Goal: Check status: Check status

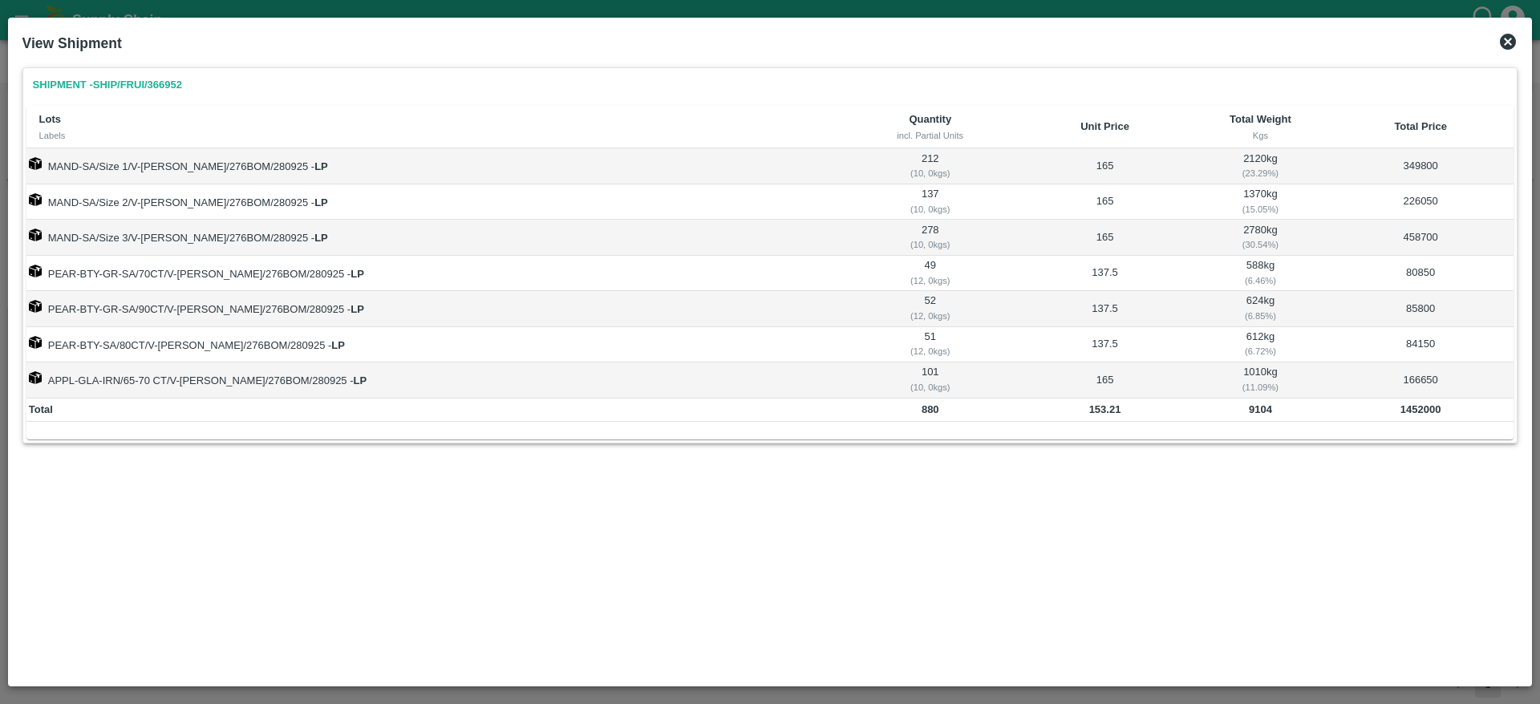
click at [1507, 33] on icon at bounding box center [1507, 41] width 19 height 19
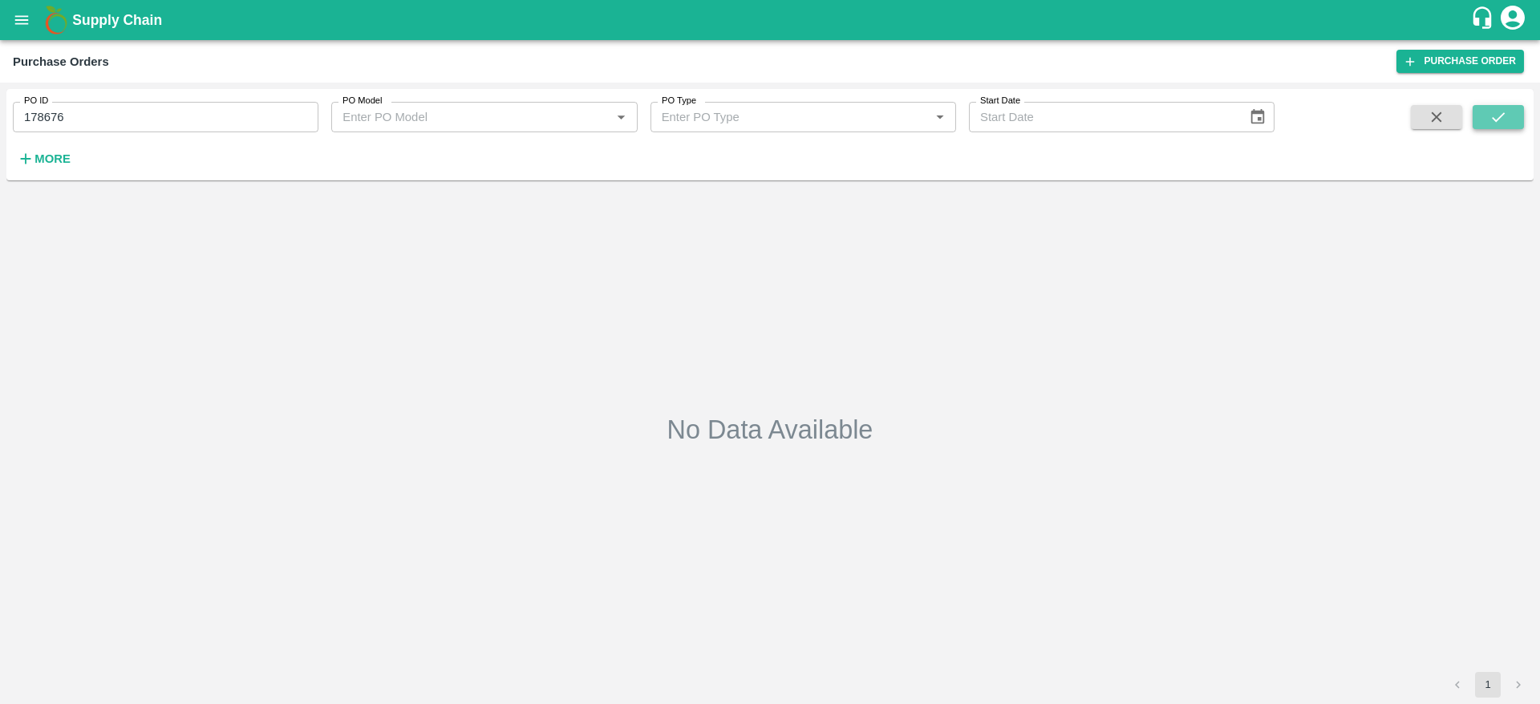
click at [1507, 126] on button "submit" at bounding box center [1498, 117] width 51 height 24
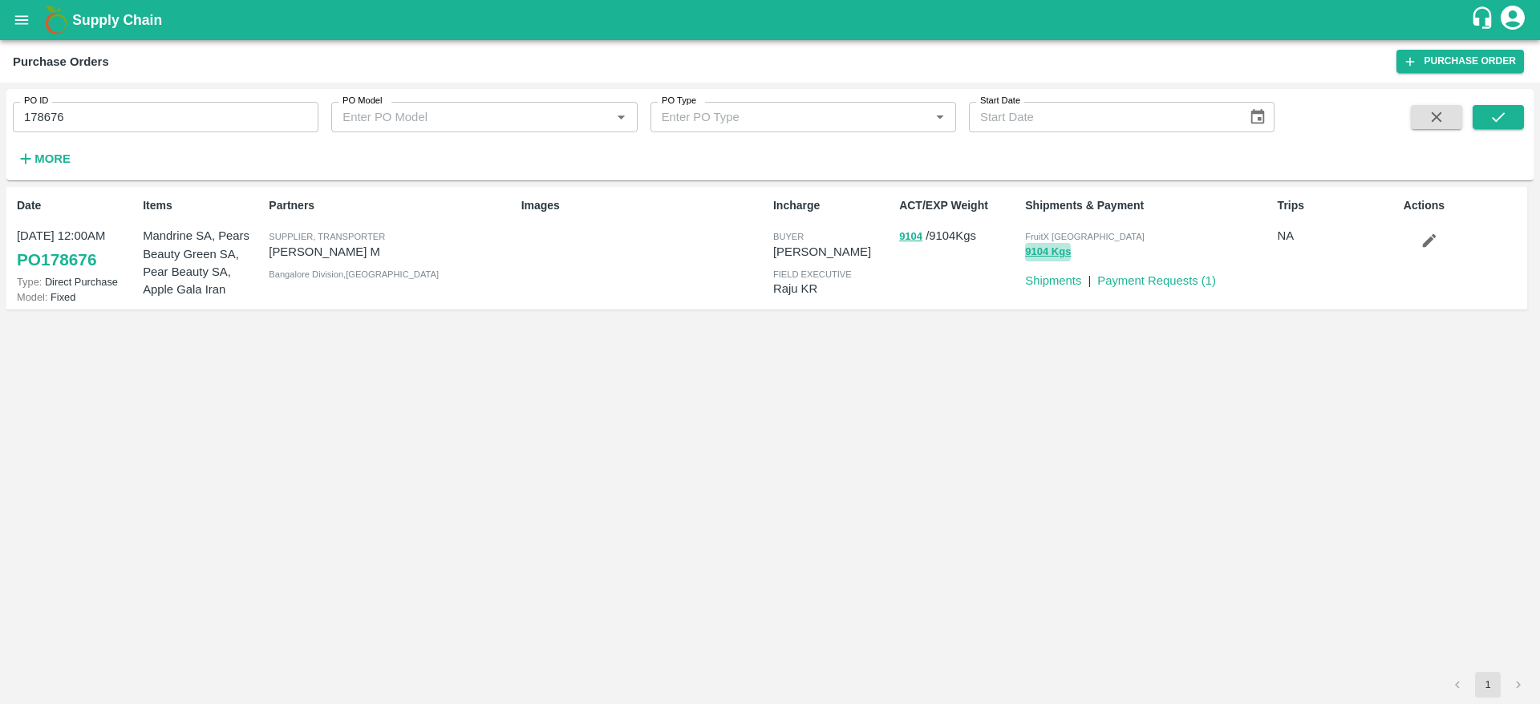
click at [1045, 251] on button "9104 Kgs" at bounding box center [1048, 252] width 46 height 18
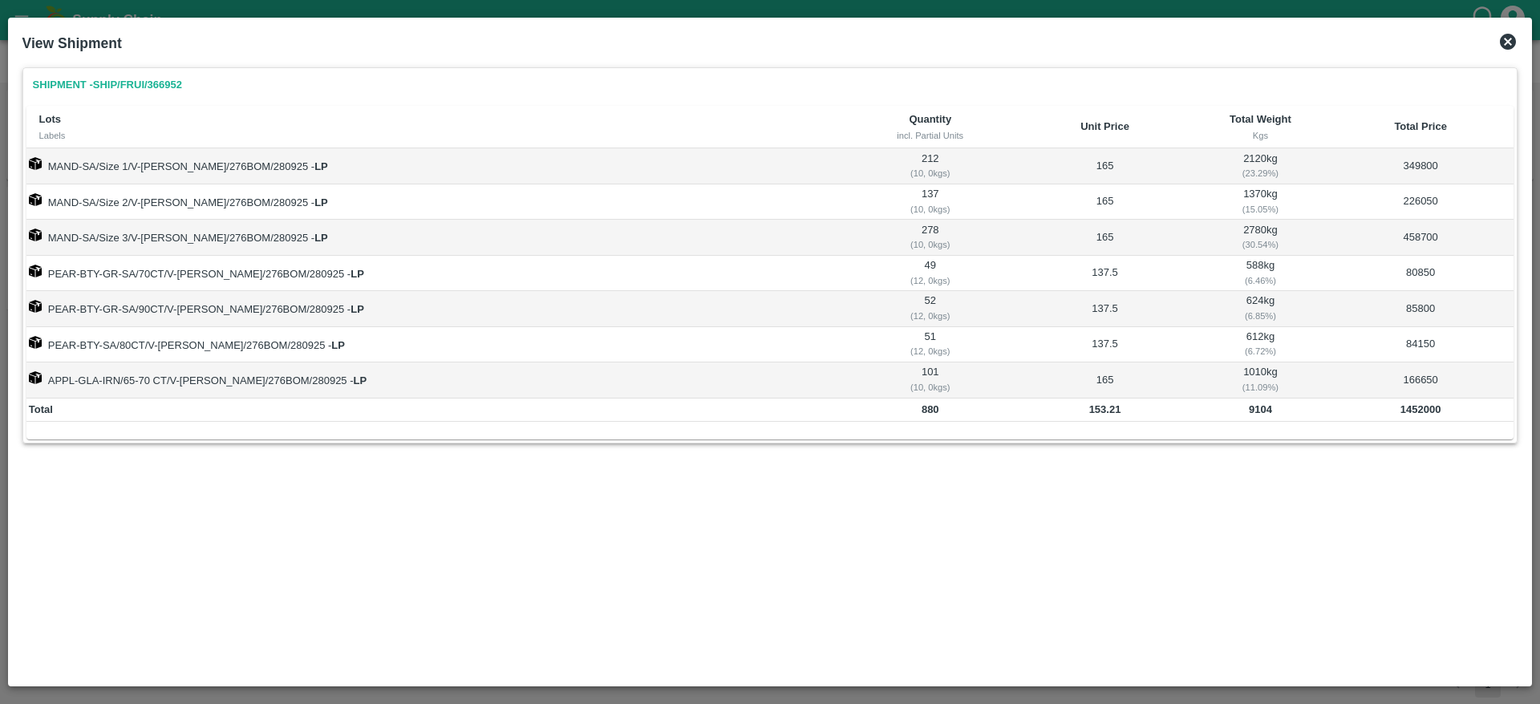
click at [1504, 37] on icon at bounding box center [1508, 42] width 16 height 16
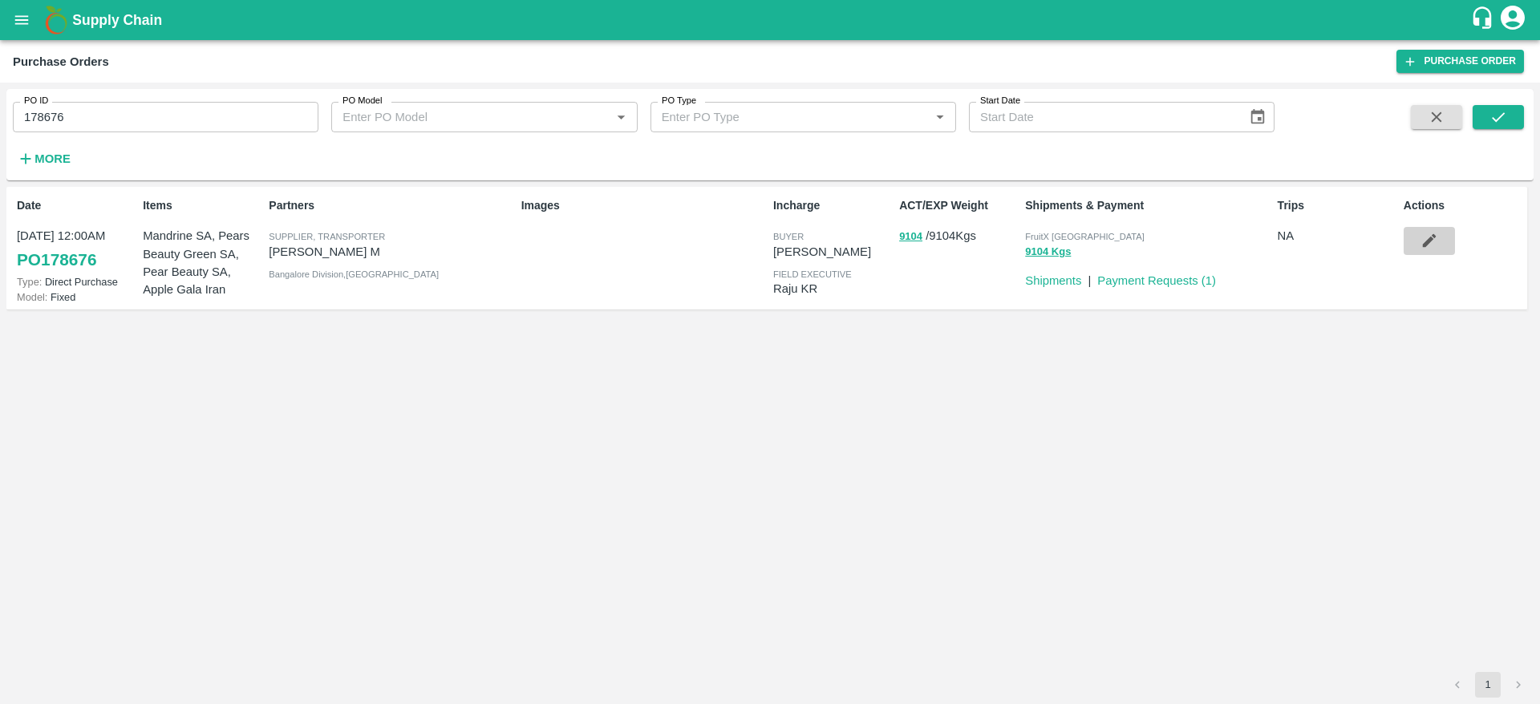
click at [1433, 239] on icon "button" at bounding box center [1429, 241] width 14 height 14
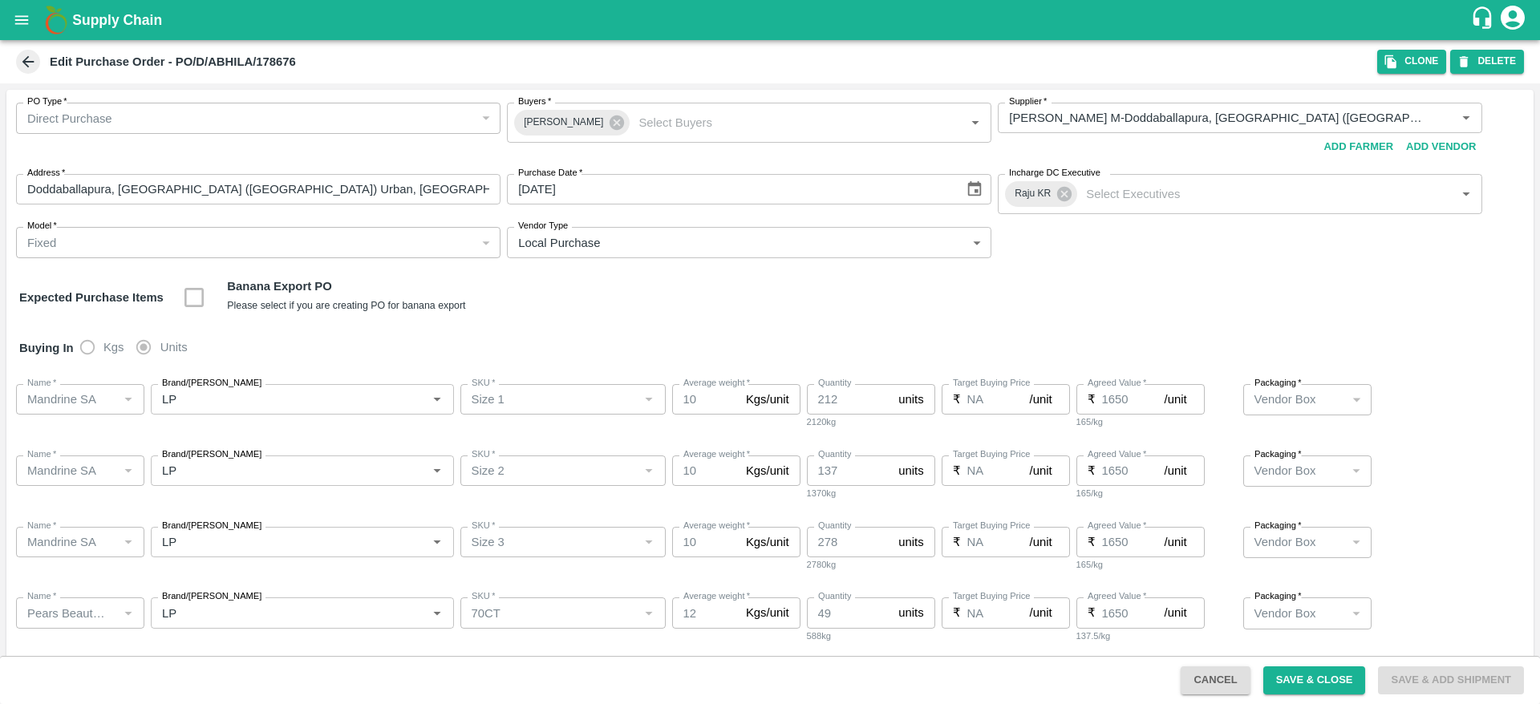
click at [320, 60] on div "Edit Purchase Order - PO/D/ABHILA/178676" at bounding box center [695, 62] width 1365 height 24
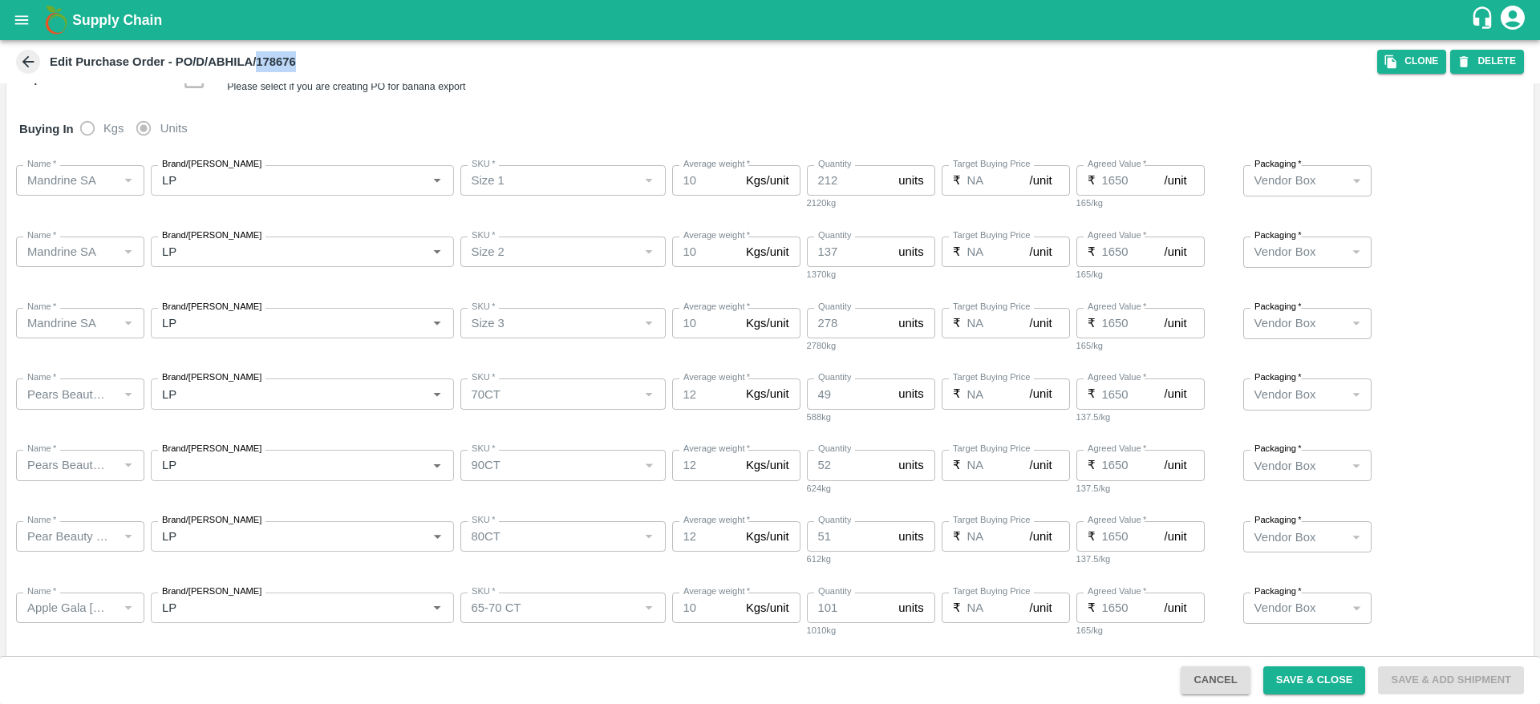
click at [24, 26] on icon "open drawer" at bounding box center [22, 20] width 18 height 18
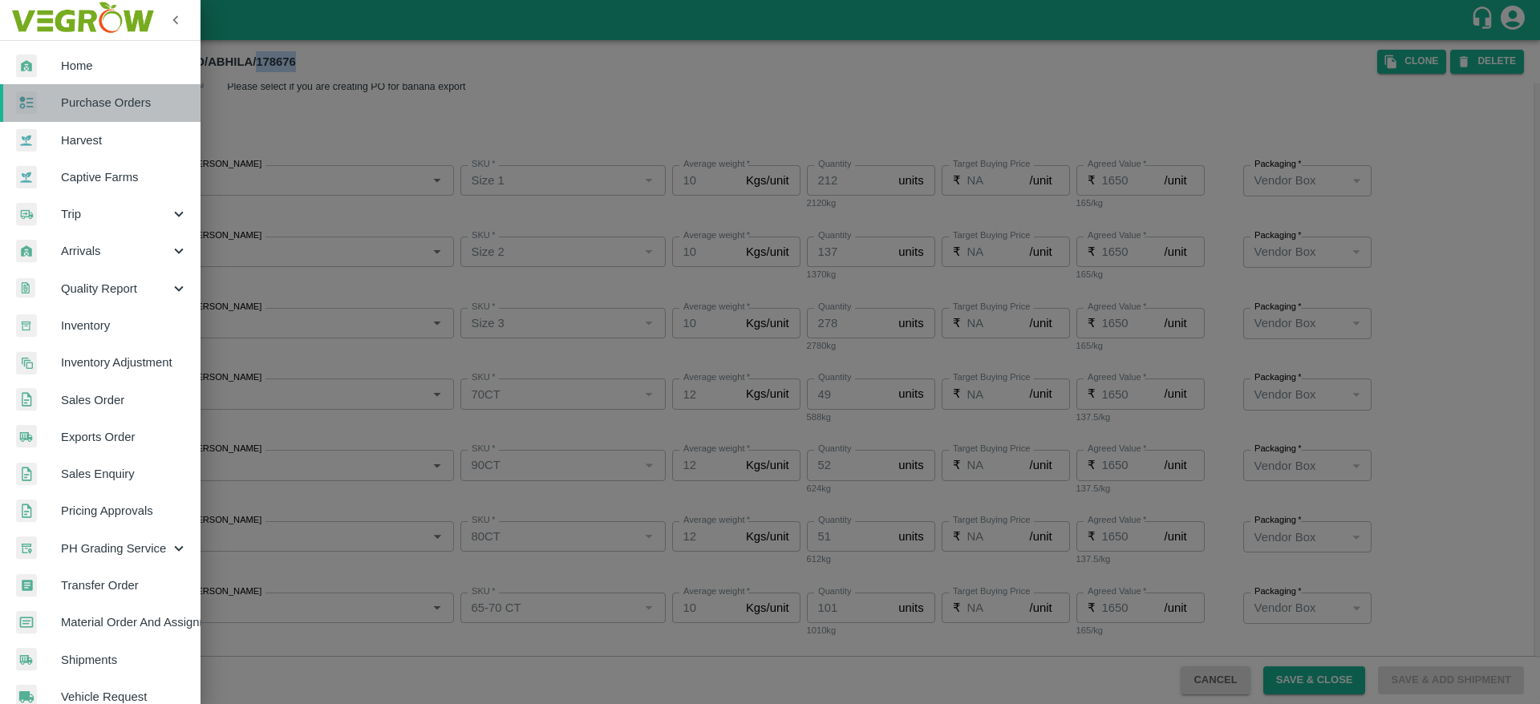
click at [152, 89] on link "Purchase Orders" at bounding box center [100, 102] width 201 height 37
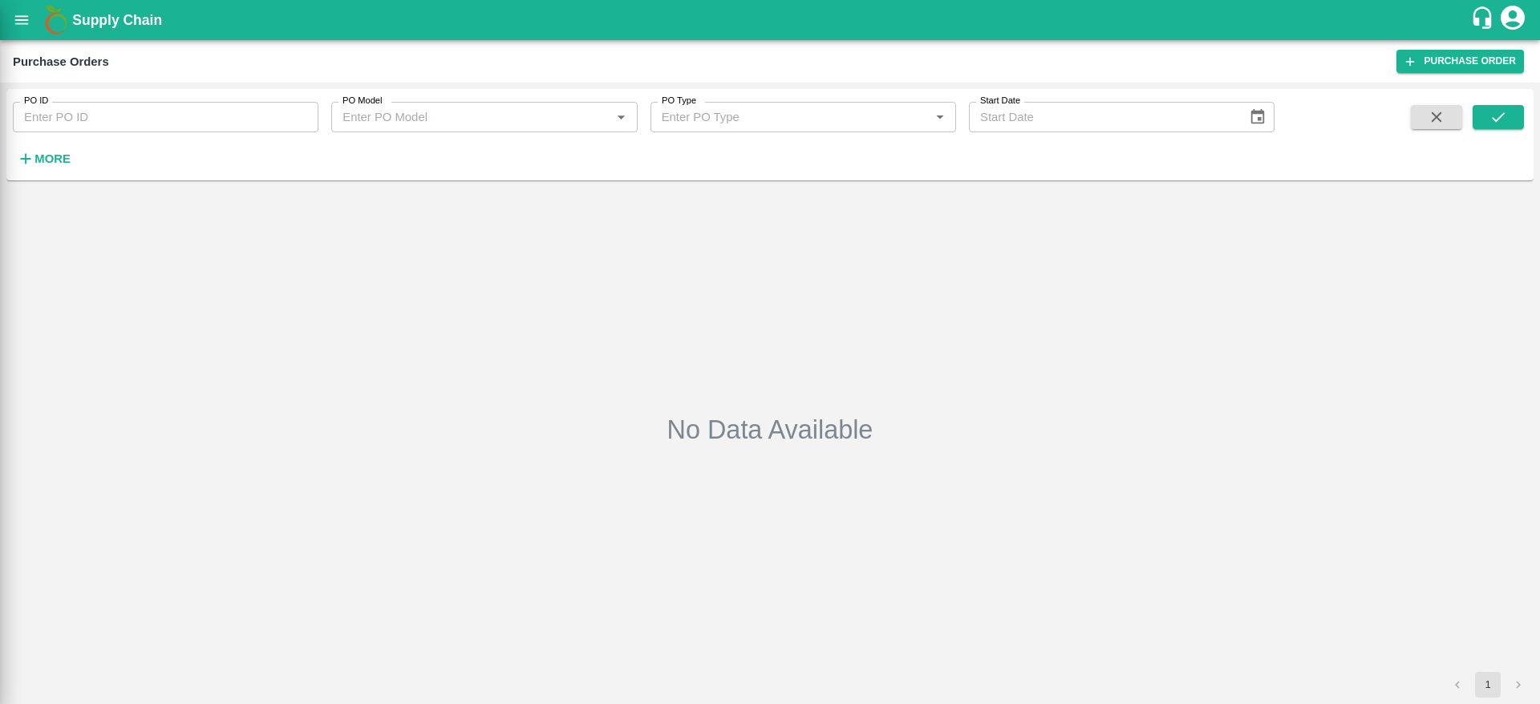
click at [187, 108] on input "PO ID" at bounding box center [166, 117] width 306 height 30
paste input "178676"
click at [266, 116] on input "178676" at bounding box center [166, 117] width 306 height 30
paste input "178676"
type input "178676178676"
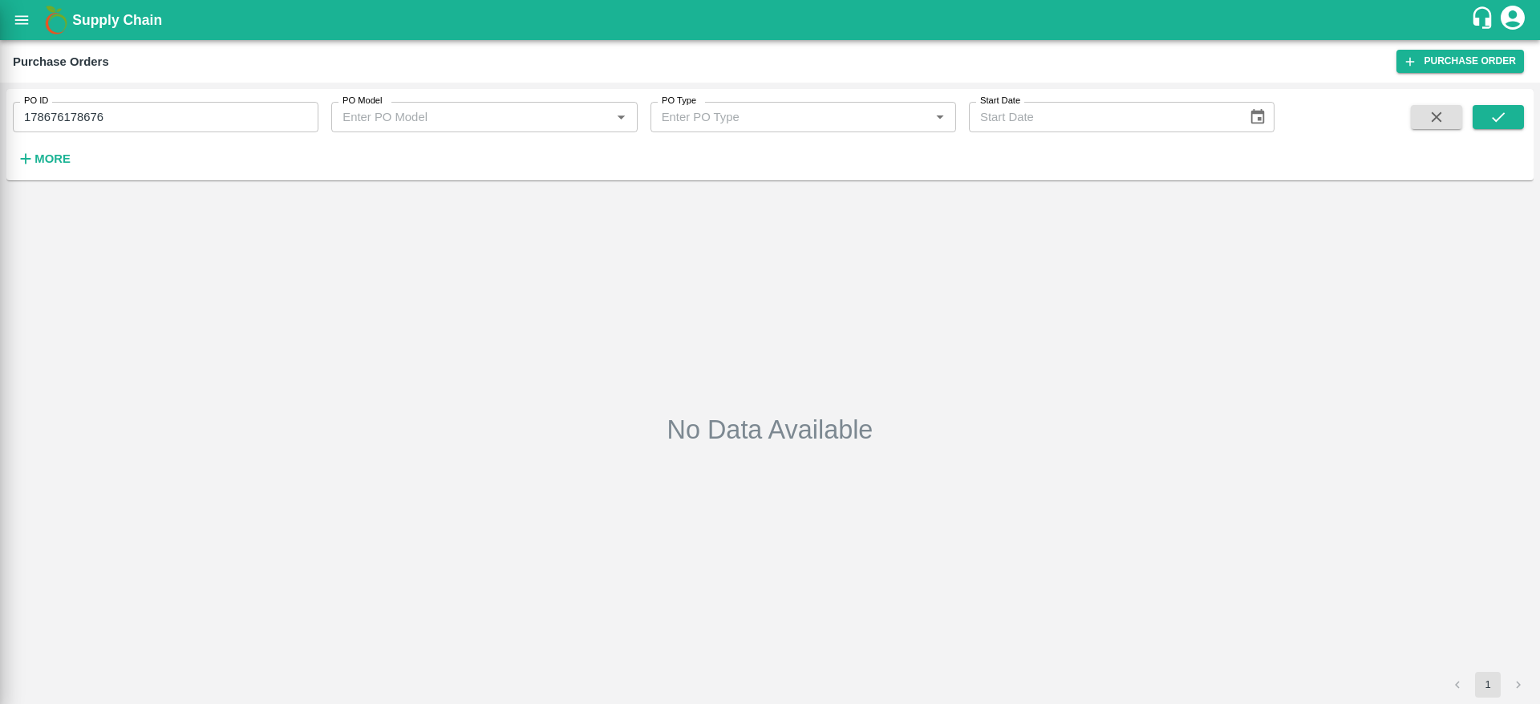
click at [225, 116] on input "178676178676" at bounding box center [166, 117] width 306 height 30
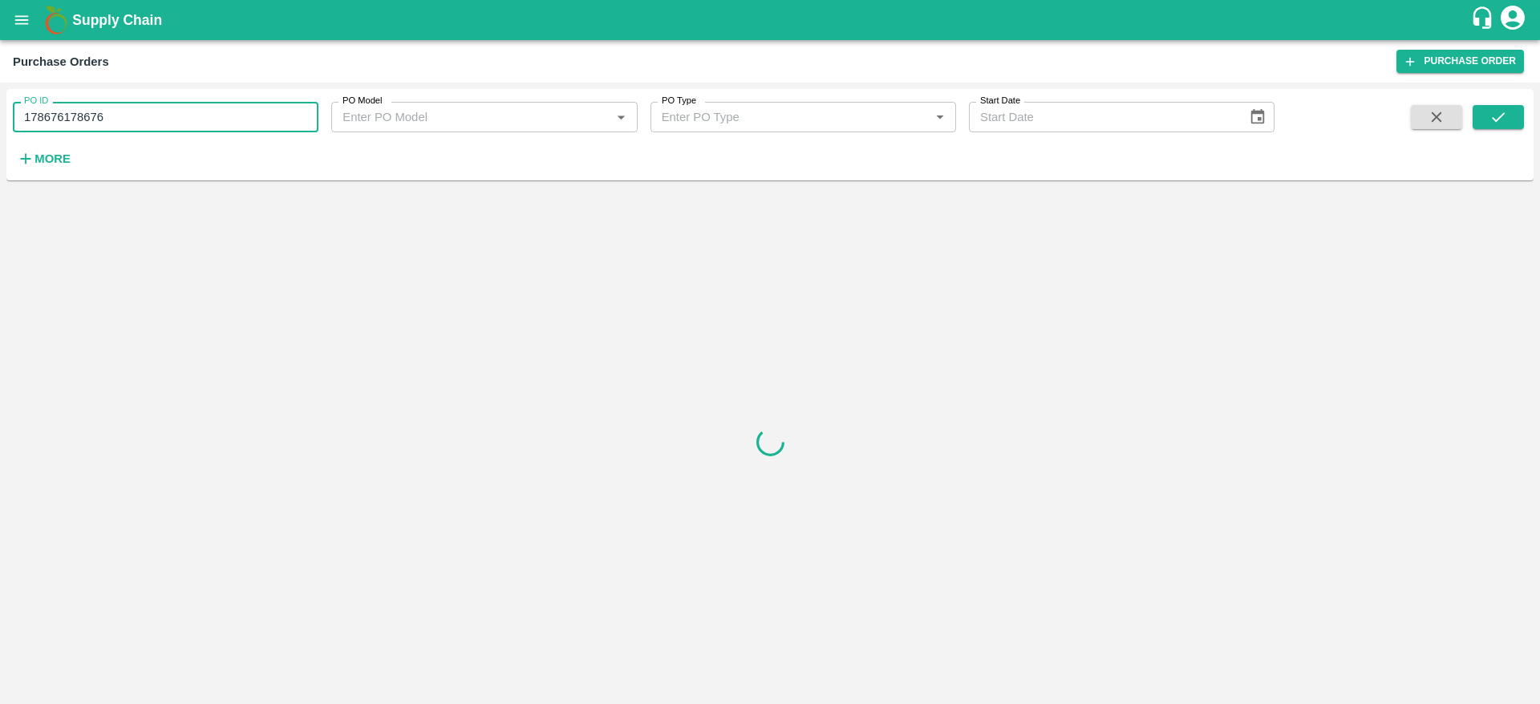
click at [113, 123] on input "178676178676" at bounding box center [166, 117] width 306 height 30
paste input "text"
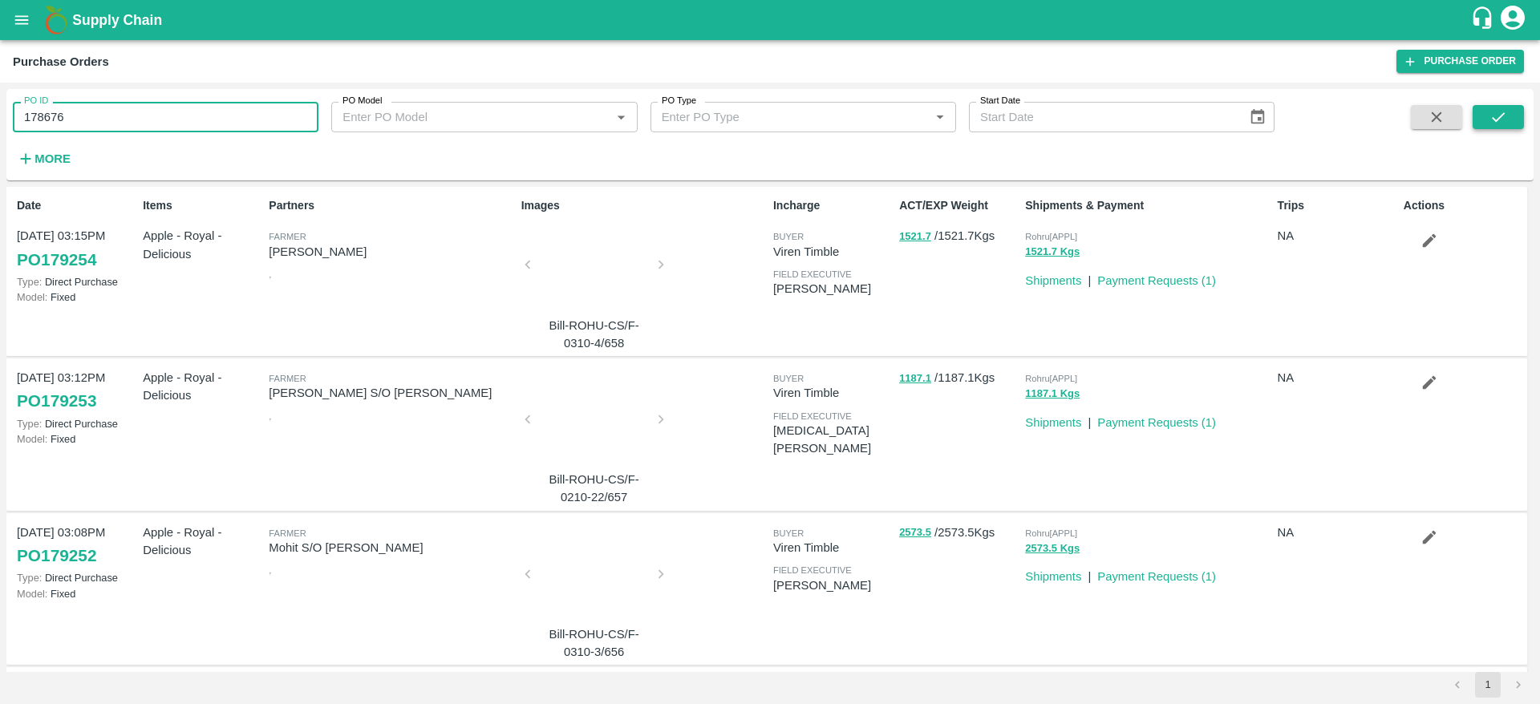
type input "178676"
click at [1506, 105] on button "submit" at bounding box center [1498, 117] width 51 height 24
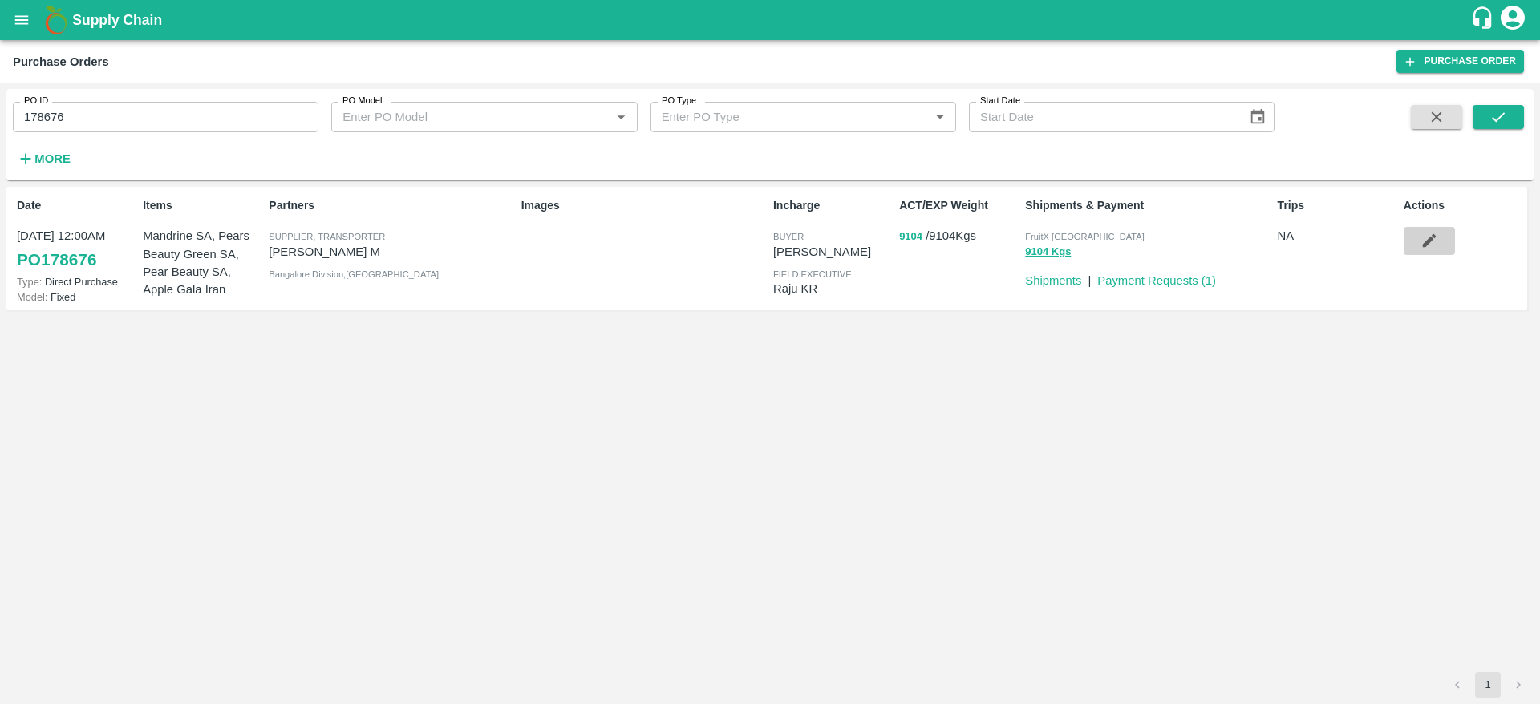
click at [1425, 234] on icon "button" at bounding box center [1430, 241] width 18 height 18
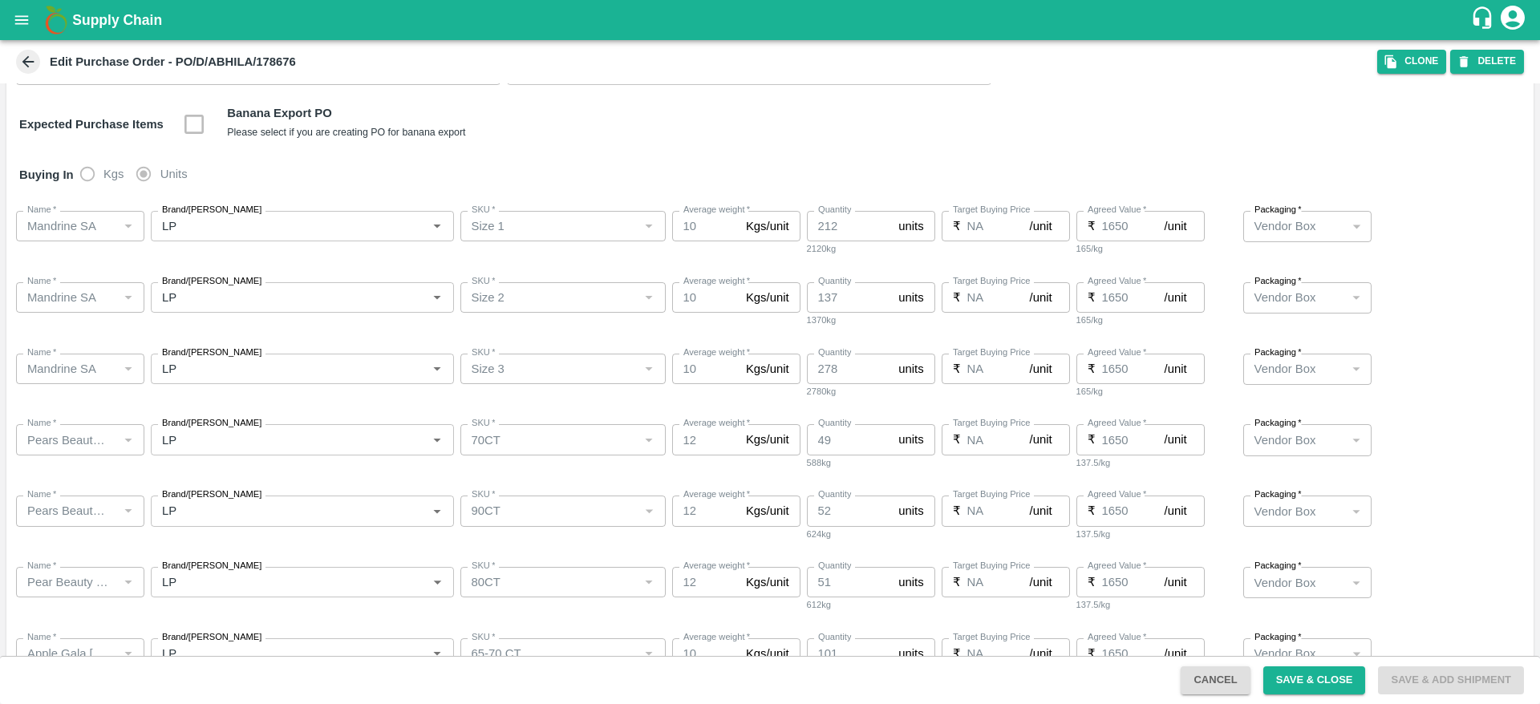
scroll to position [286, 0]
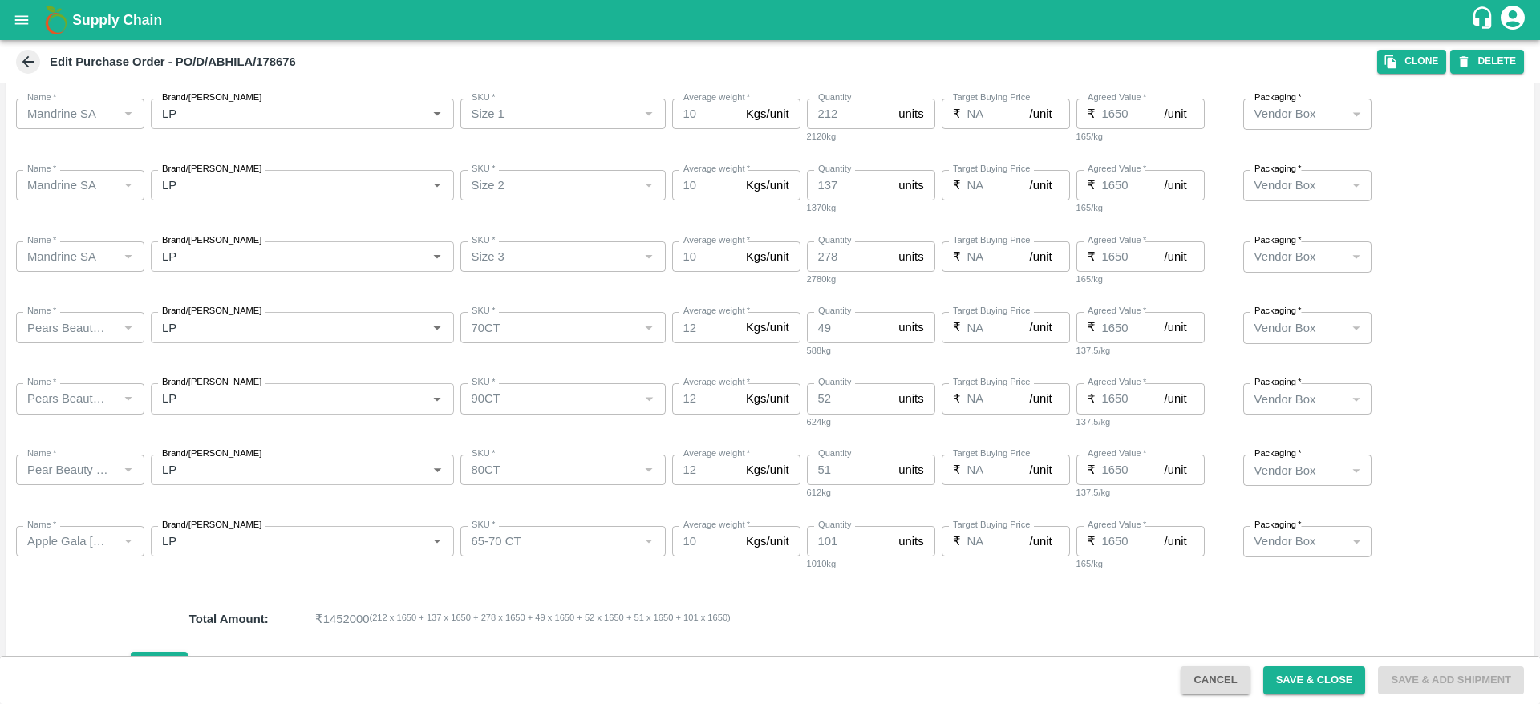
click at [19, 31] on button "open drawer" at bounding box center [21, 20] width 37 height 37
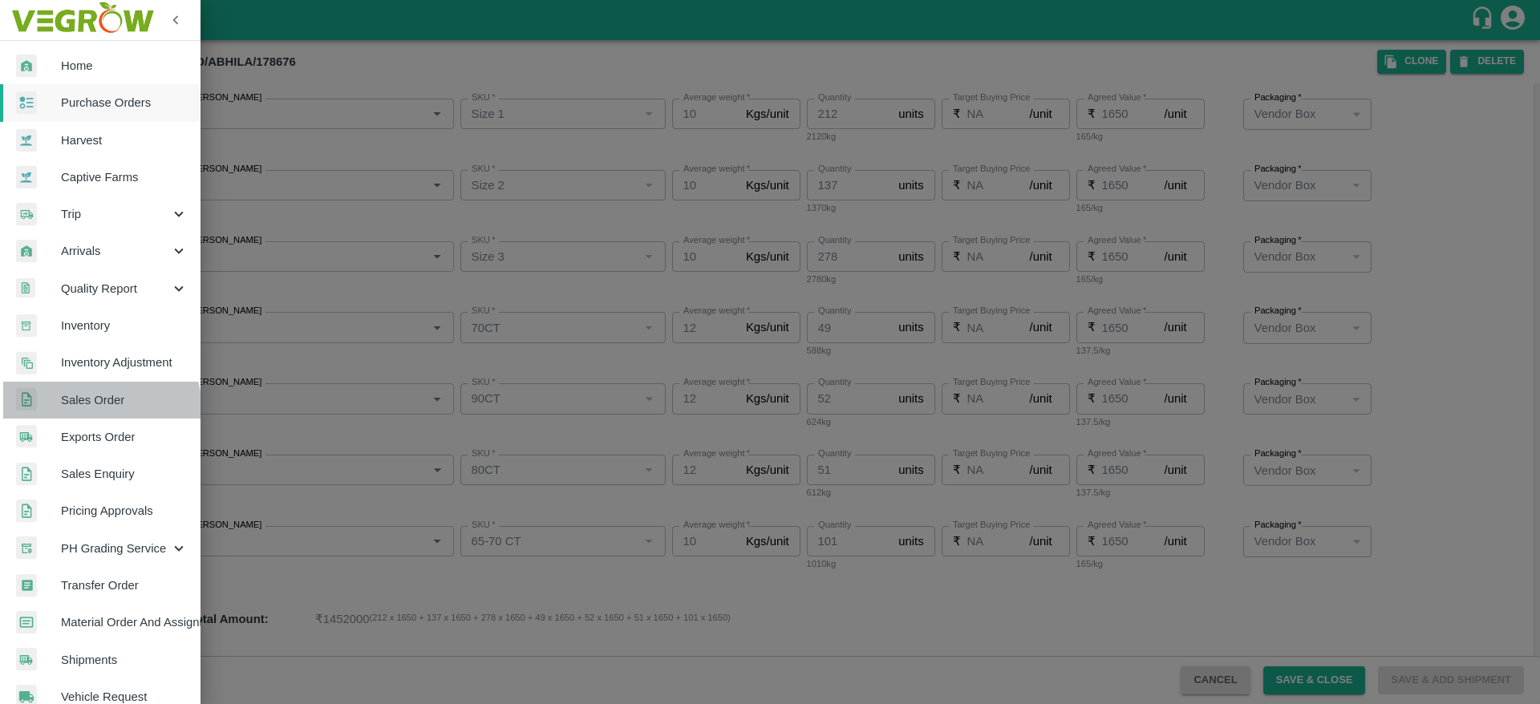
click at [91, 411] on link "Sales Order" at bounding box center [100, 400] width 201 height 37
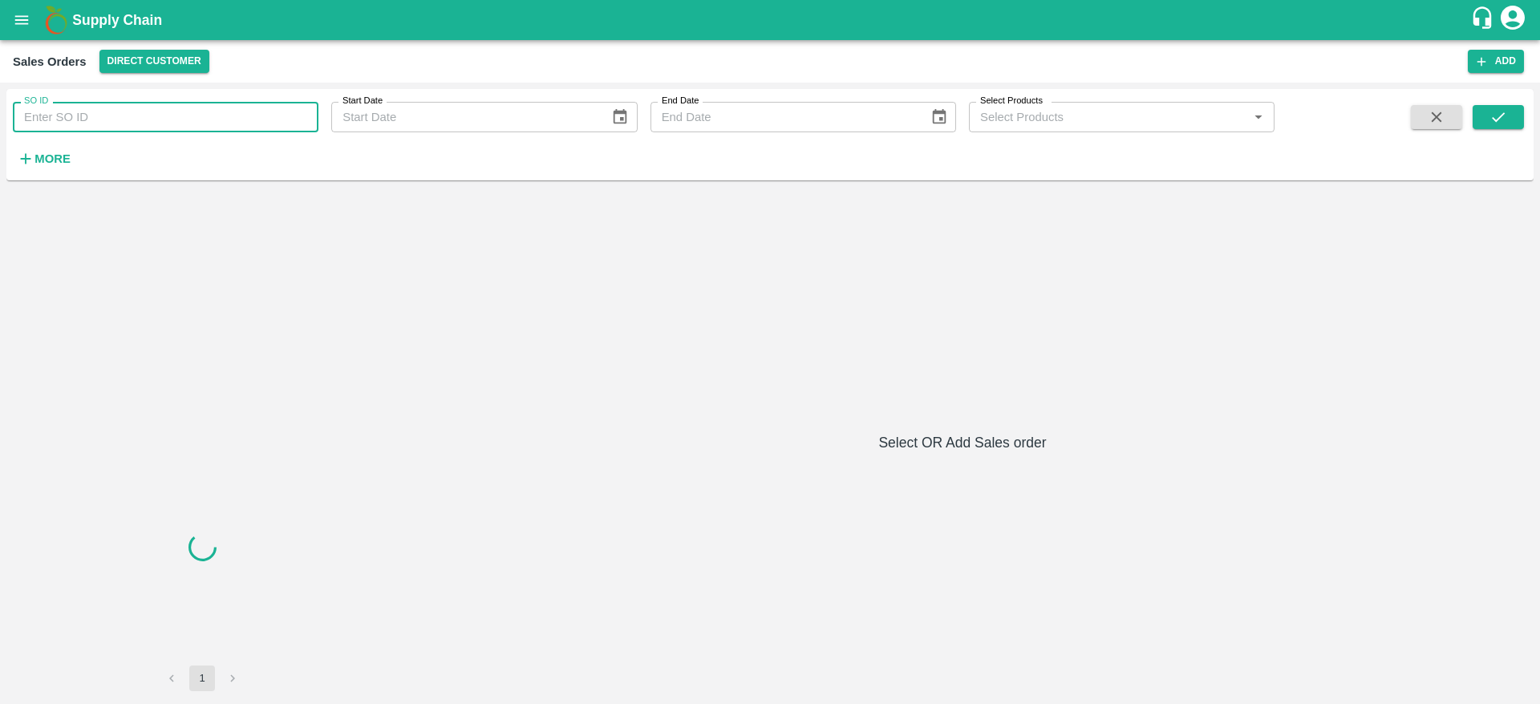
click at [141, 126] on input "SO ID" at bounding box center [166, 117] width 306 height 30
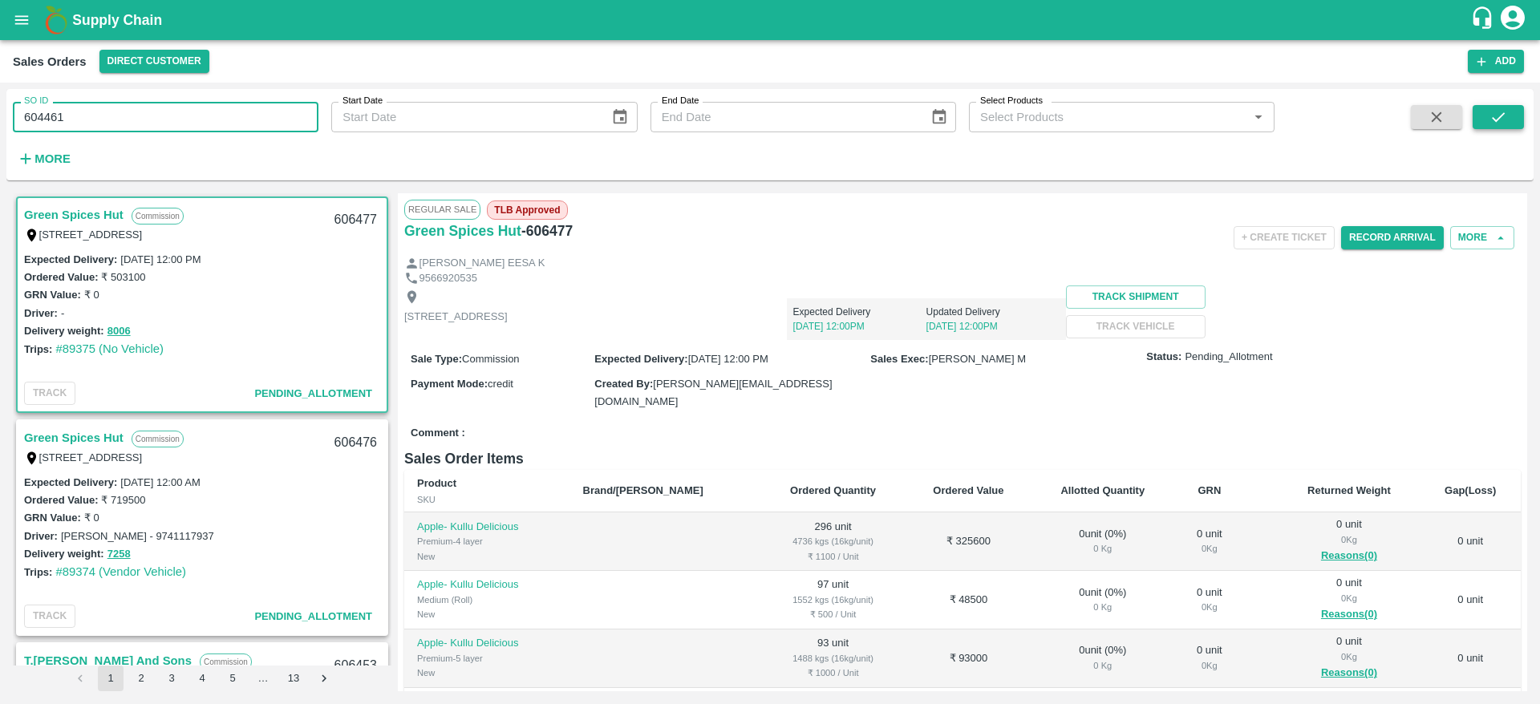
type input "604461"
click at [1498, 115] on icon "submit" at bounding box center [1499, 117] width 18 height 18
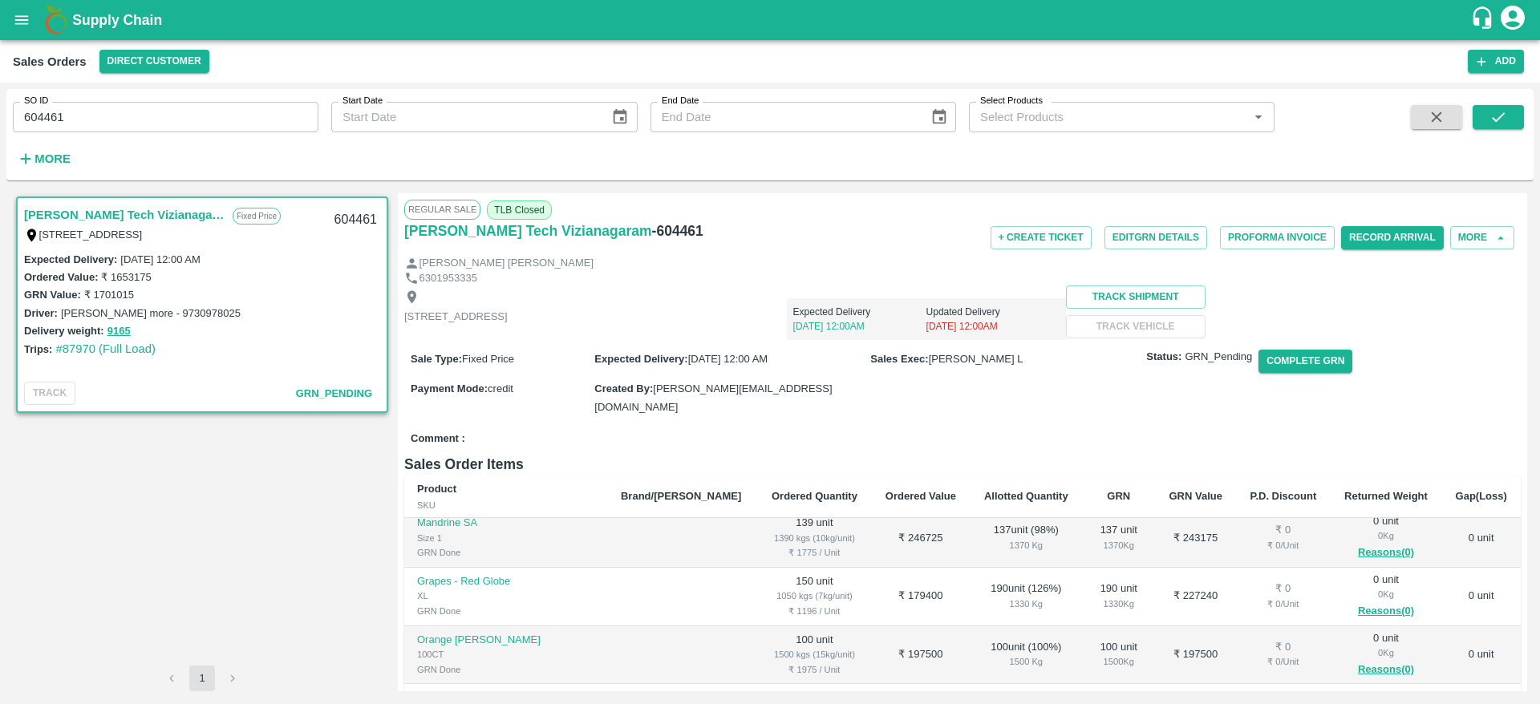
scroll to position [125, 0]
click at [16, 14] on icon "open drawer" at bounding box center [22, 20] width 18 height 18
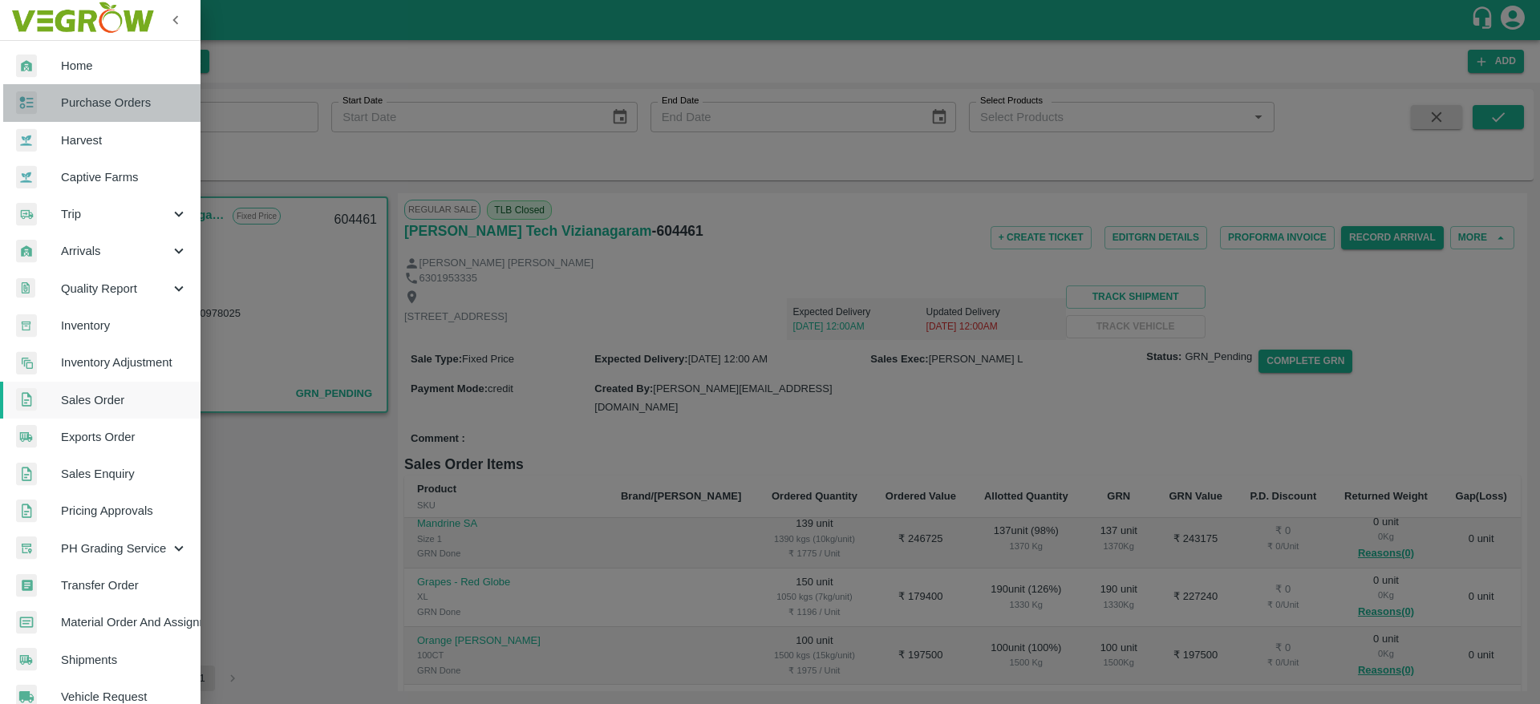
click at [138, 107] on span "Purchase Orders" at bounding box center [124, 103] width 127 height 18
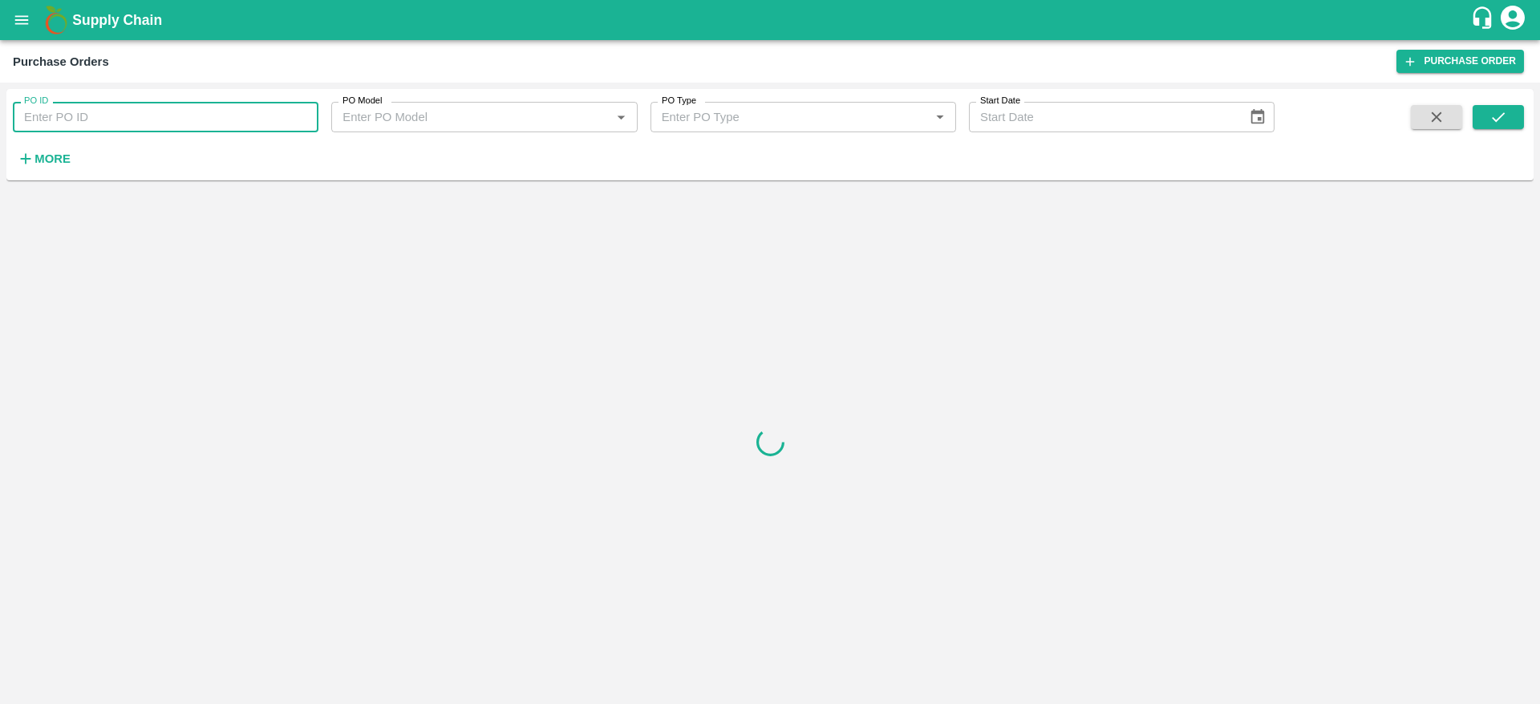
click at [168, 119] on input "PO ID" at bounding box center [166, 117] width 306 height 30
paste input "178676"
type input "178676"
click at [1518, 121] on button "submit" at bounding box center [1498, 117] width 51 height 24
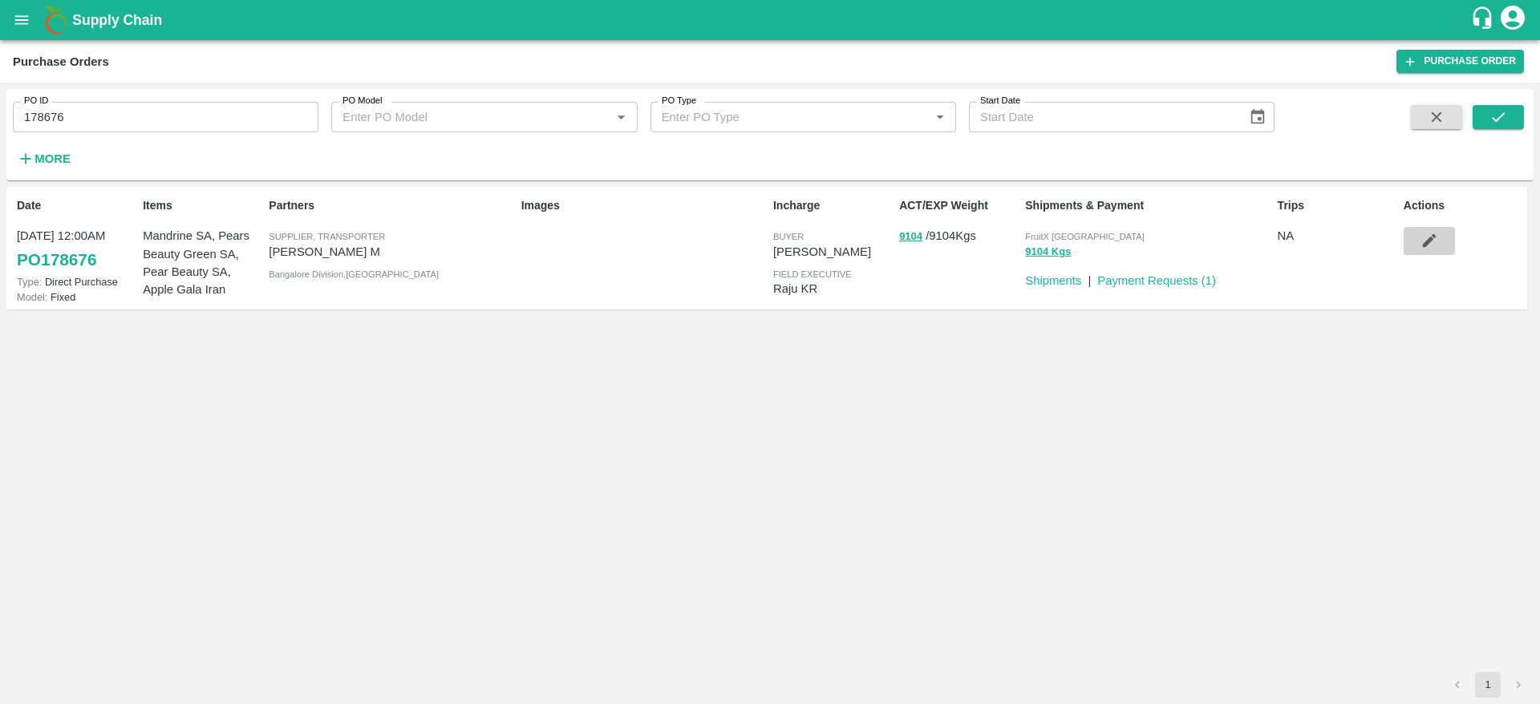
click at [1420, 250] on button "button" at bounding box center [1429, 240] width 51 height 27
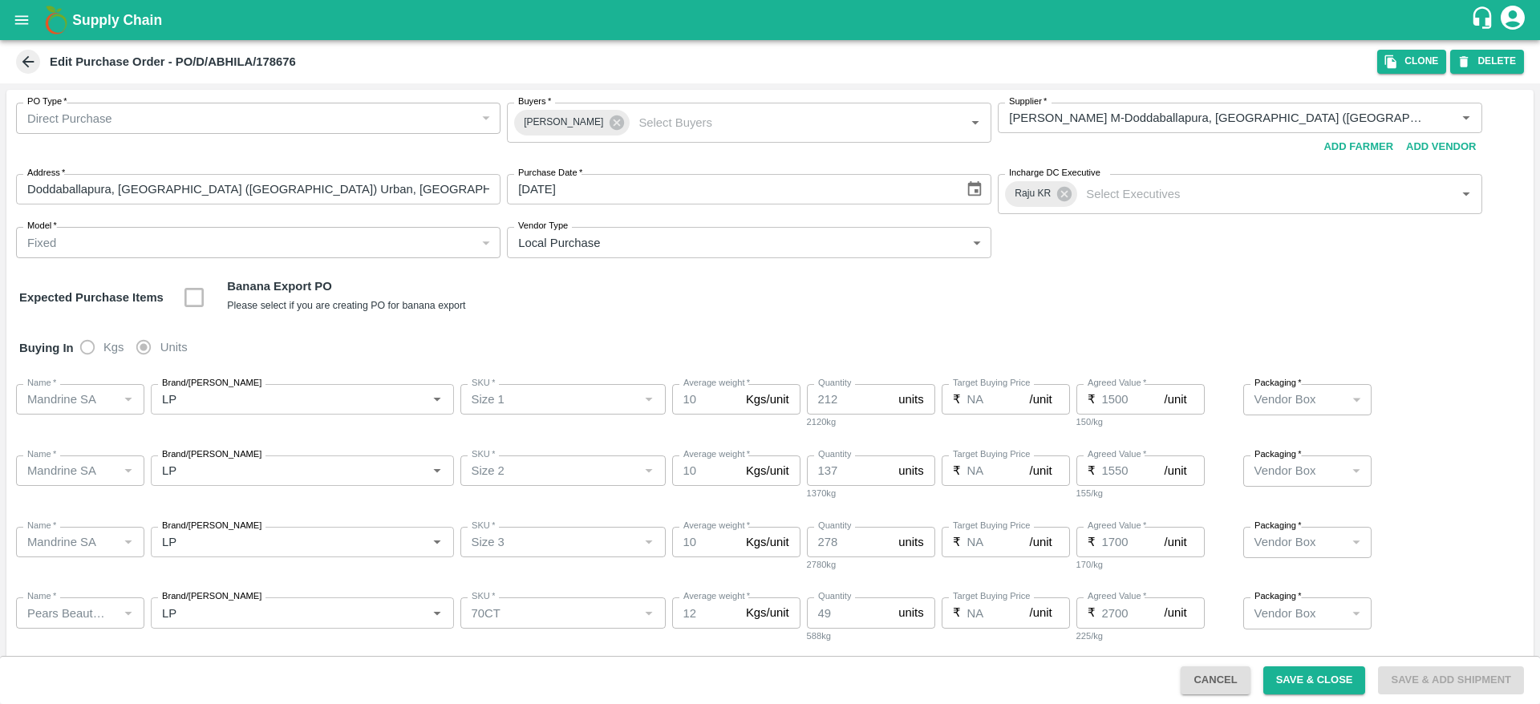
scroll to position [64, 0]
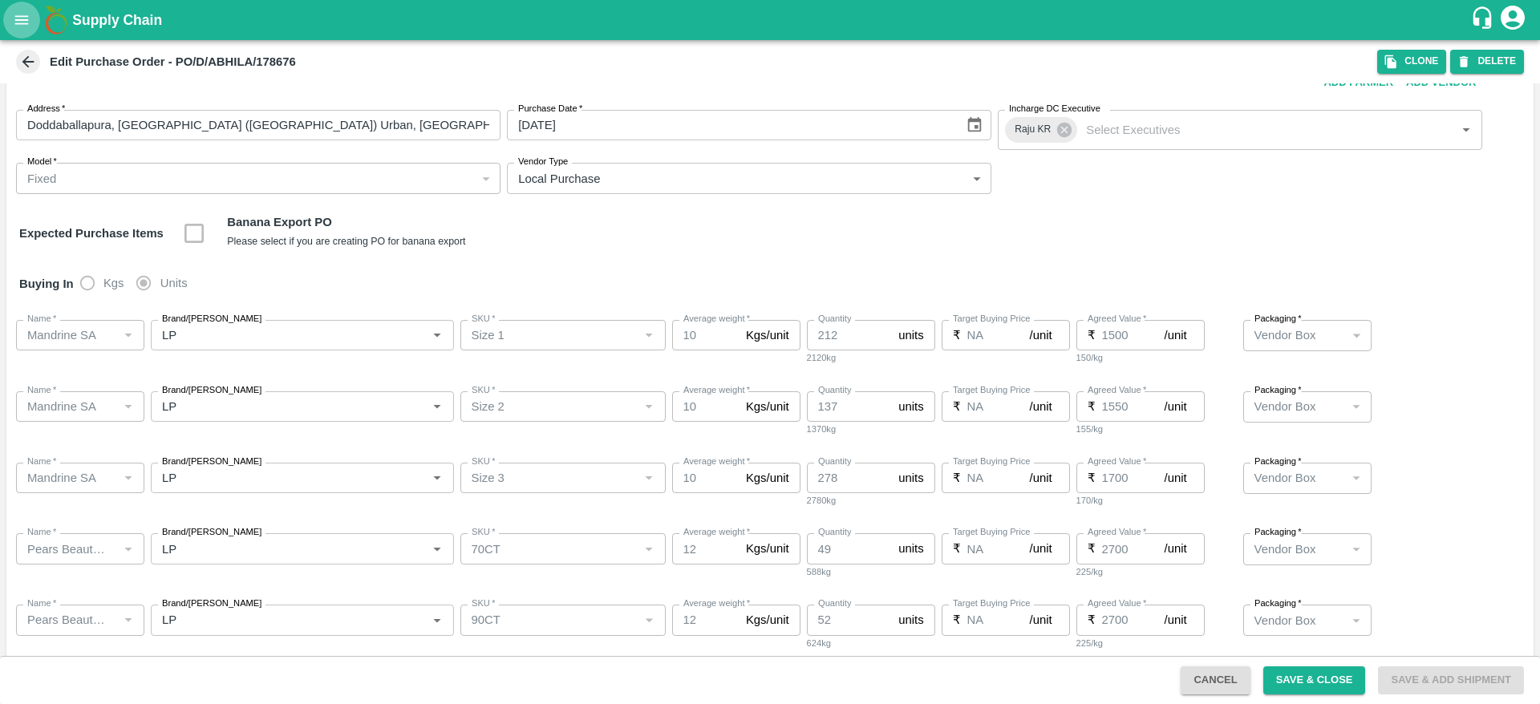
click at [12, 12] on button "open drawer" at bounding box center [21, 20] width 37 height 37
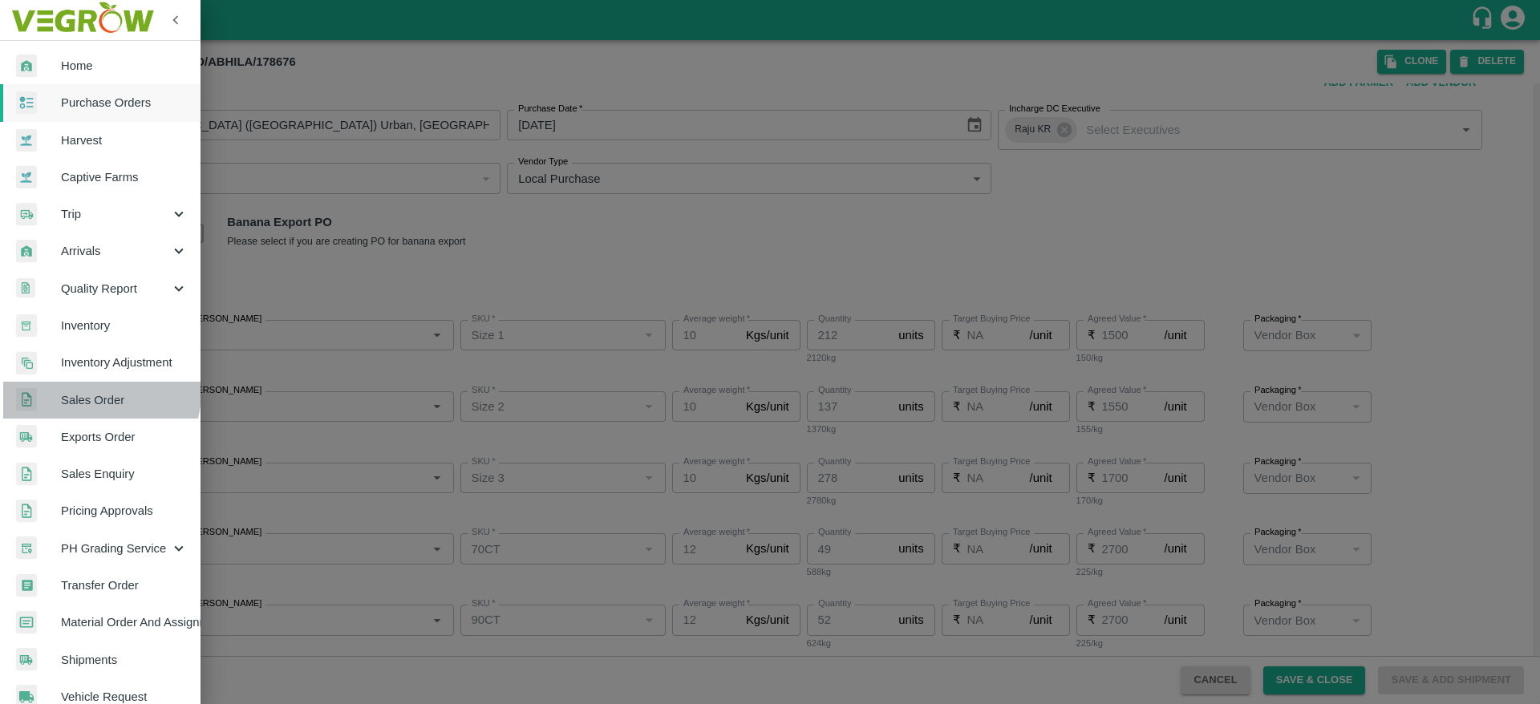
click at [87, 391] on span "Sales Order" at bounding box center [124, 400] width 127 height 18
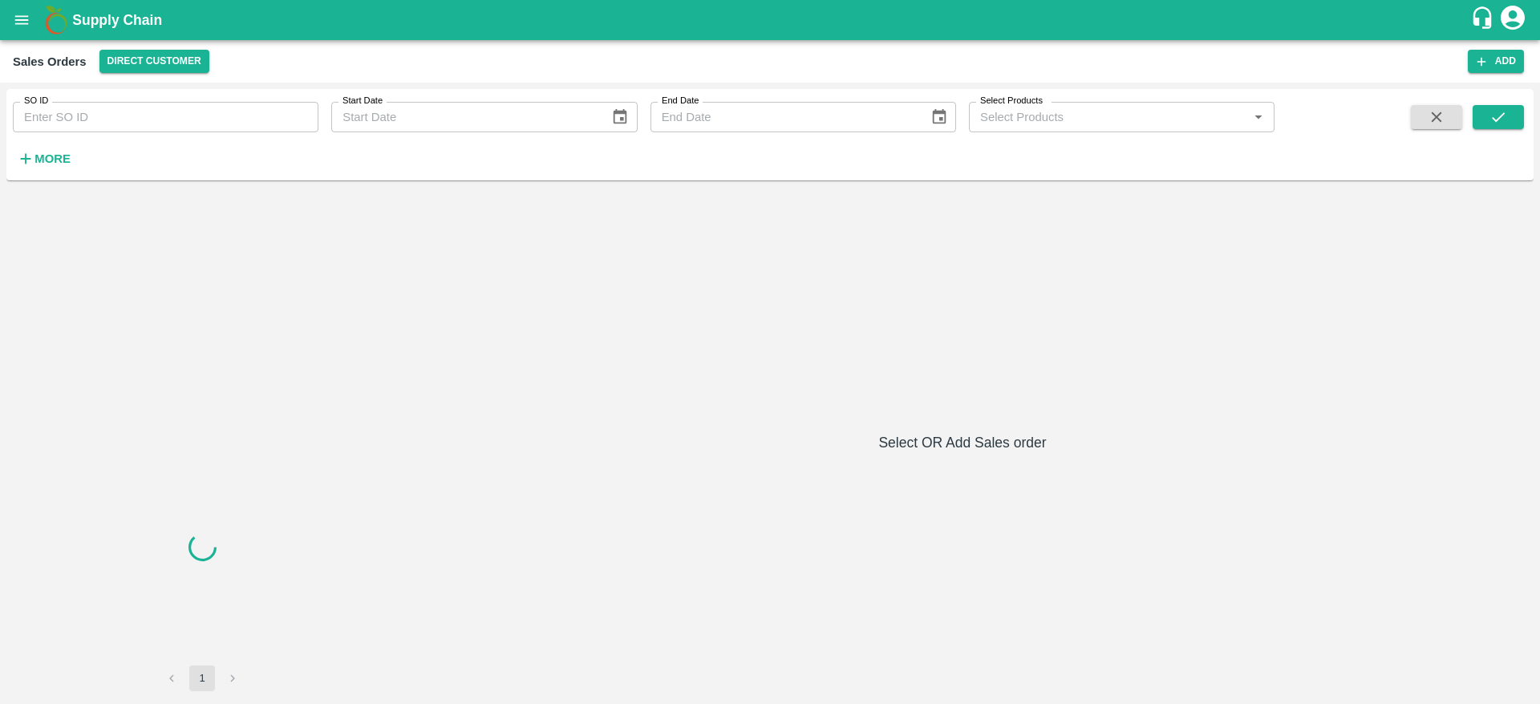
click at [215, 119] on input "SO ID" at bounding box center [166, 117] width 306 height 30
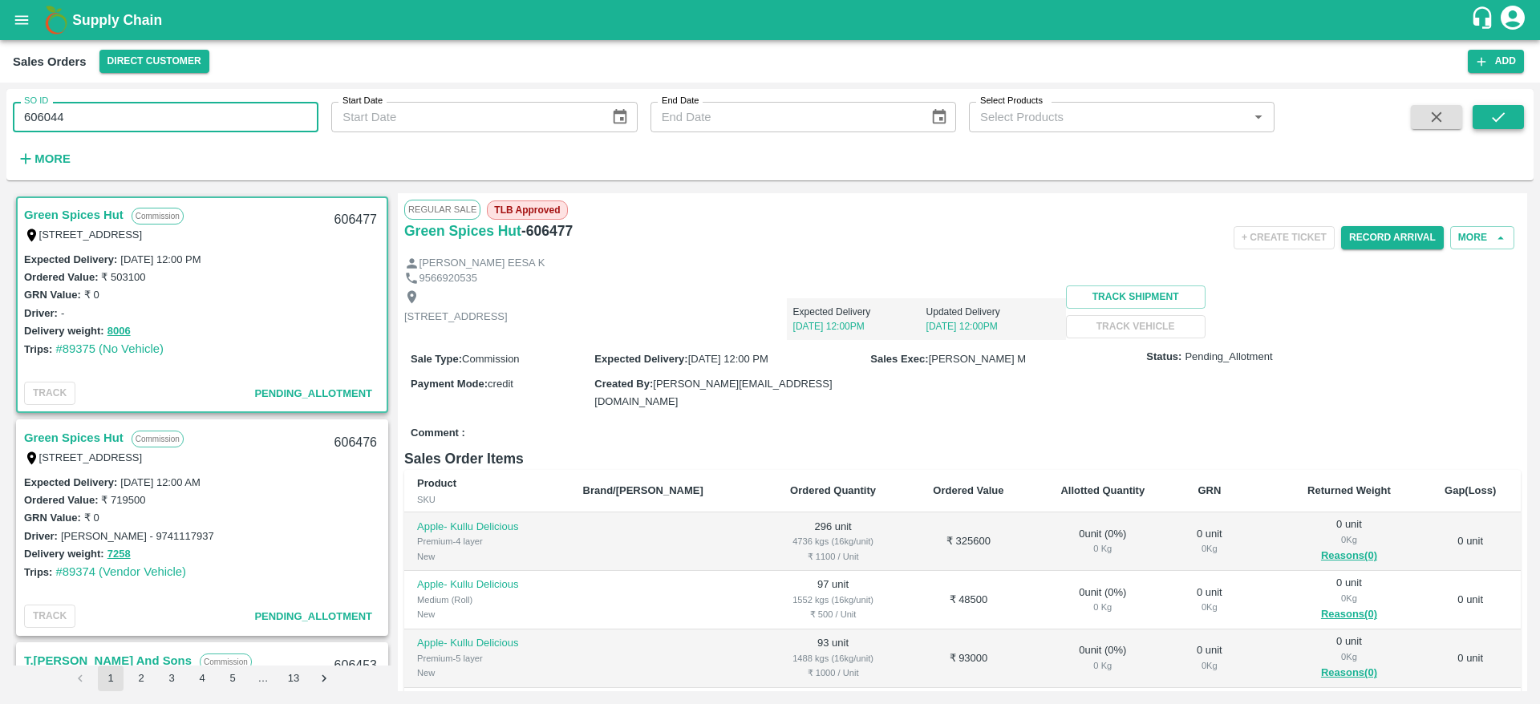
type input "606044"
click at [1516, 119] on button "submit" at bounding box center [1498, 117] width 51 height 24
